Goal: Task Accomplishment & Management: Manage account settings

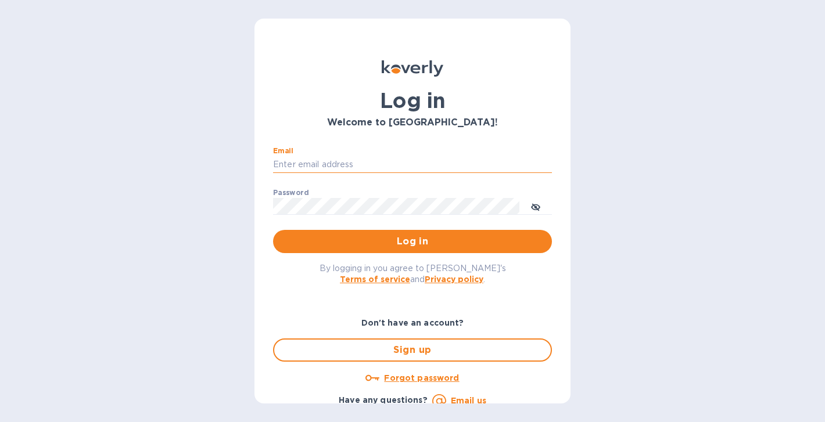
click at [461, 167] on input "Email" at bounding box center [412, 164] width 279 height 17
type input "[EMAIL_ADDRESS][DOMAIN_NAME]"
click at [273, 230] on button "Log in" at bounding box center [412, 241] width 279 height 23
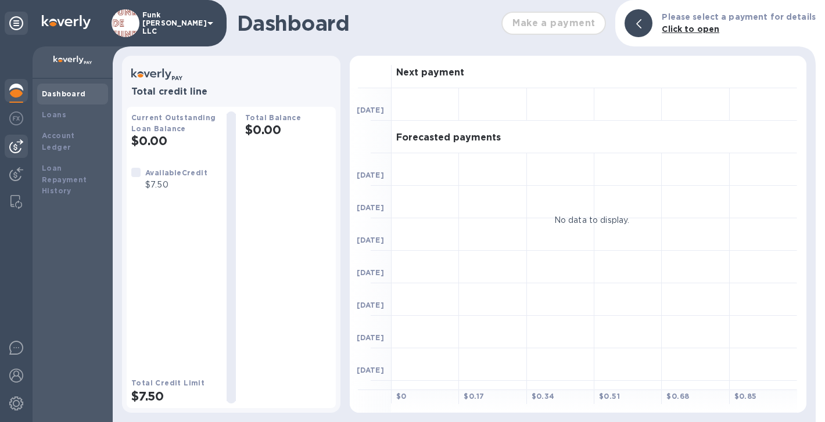
click at [22, 143] on img at bounding box center [16, 146] width 14 height 14
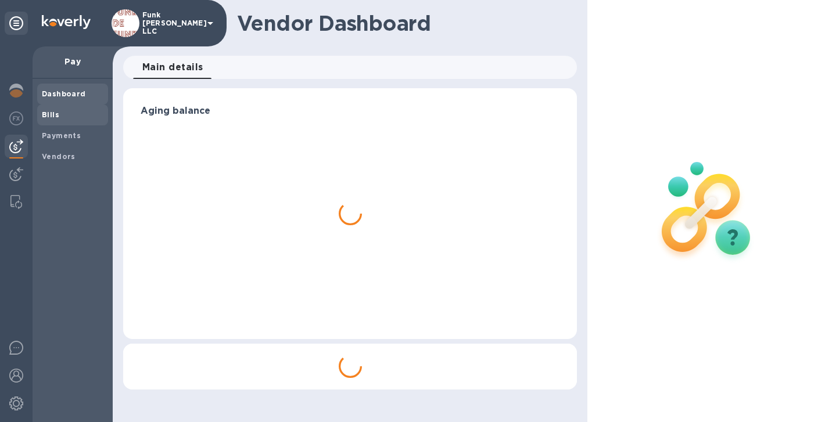
click at [59, 120] on span "Bills" at bounding box center [73, 115] width 62 height 12
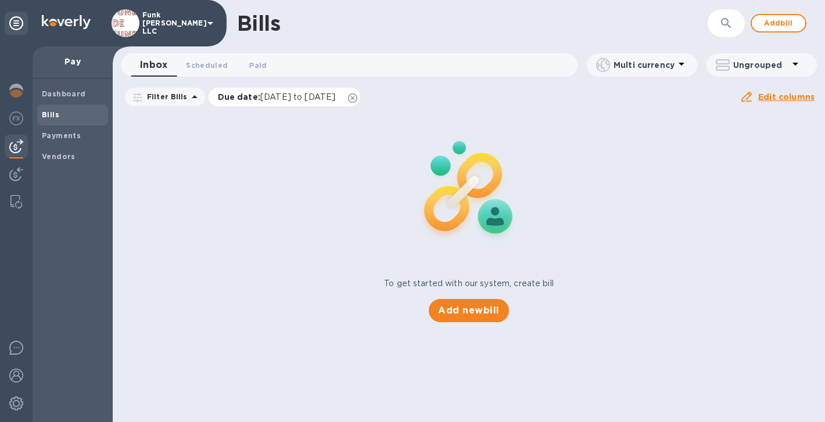
click at [357, 96] on icon at bounding box center [352, 98] width 9 height 9
